Goal: Information Seeking & Learning: Learn about a topic

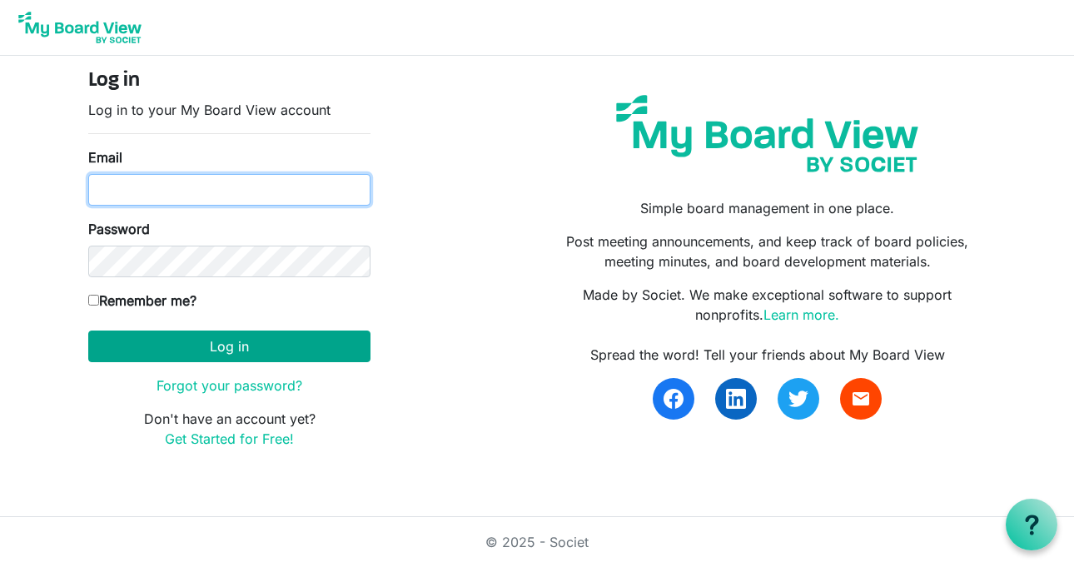
type input "[EMAIL_ADDRESS][DOMAIN_NAME]"
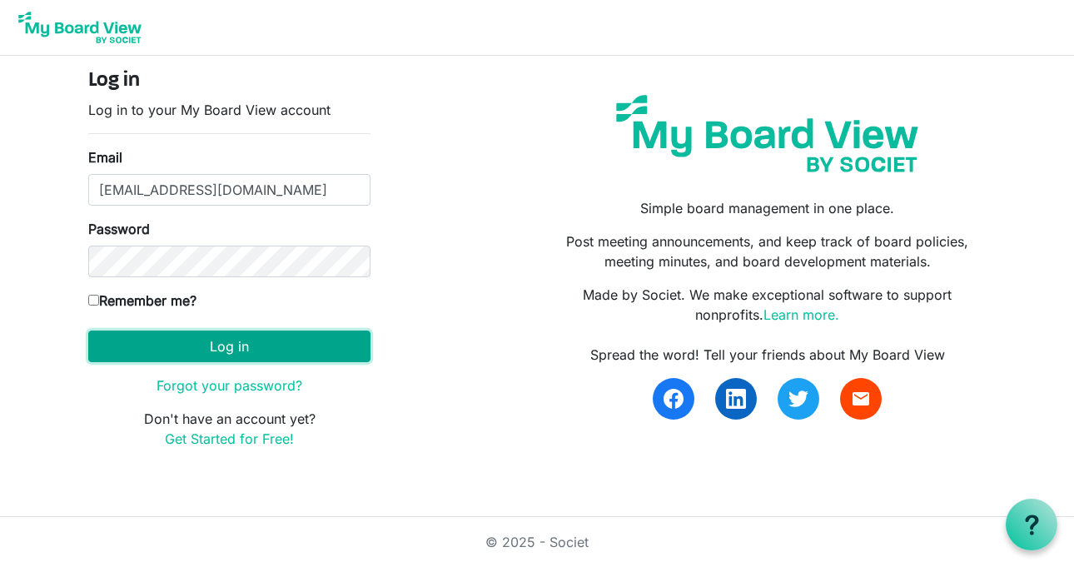
click at [242, 345] on button "Log in" at bounding box center [229, 347] width 282 height 32
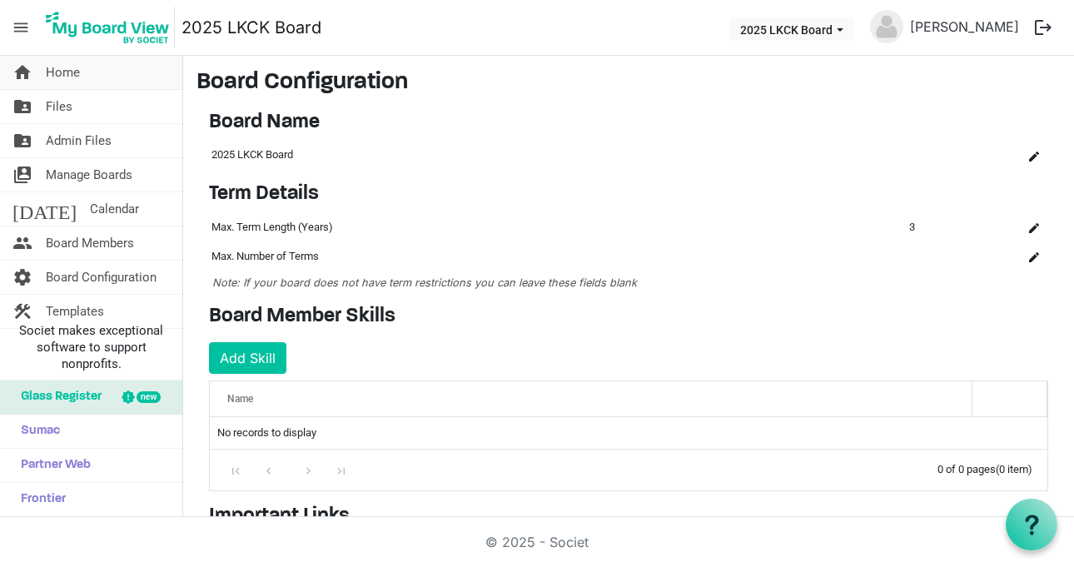
click at [51, 76] on span "Home" at bounding box center [63, 72] width 34 height 33
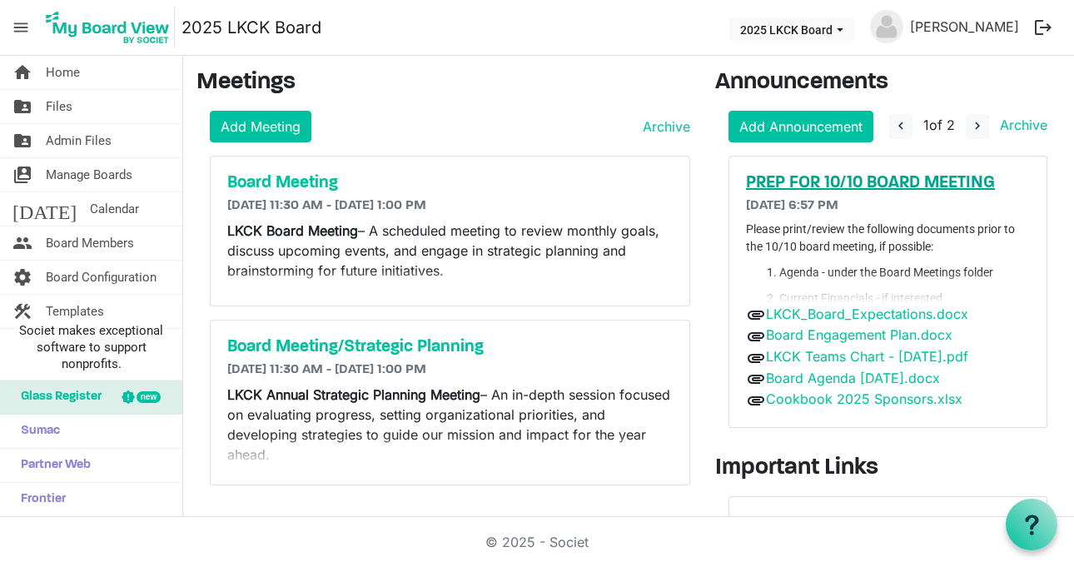
click at [915, 186] on h5 "PREP FOR 10/10 BOARD MEETING" at bounding box center [888, 183] width 284 height 20
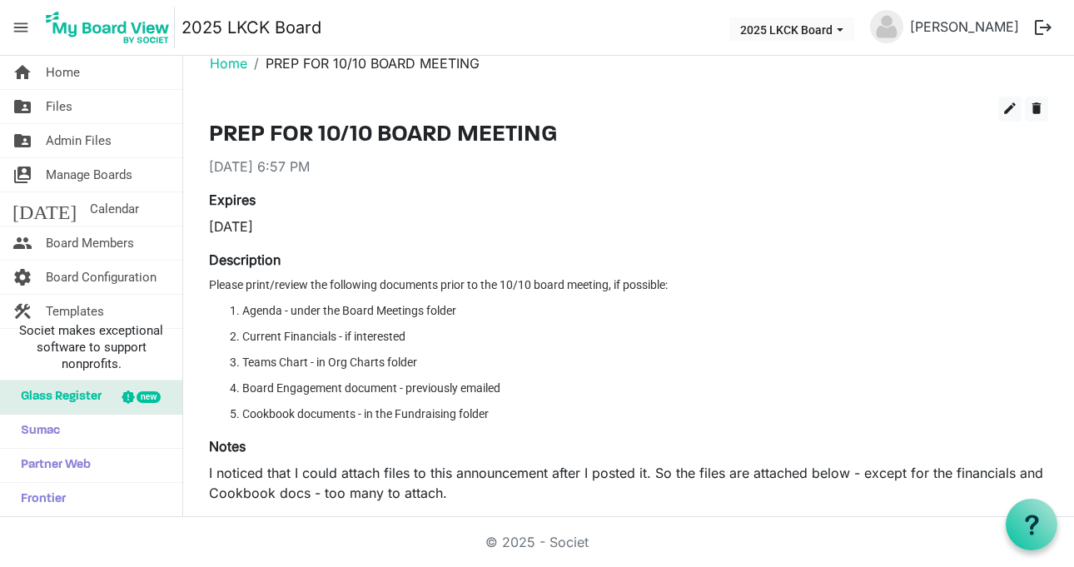
scroll to position [8, 0]
